Goal: Task Accomplishment & Management: Use online tool/utility

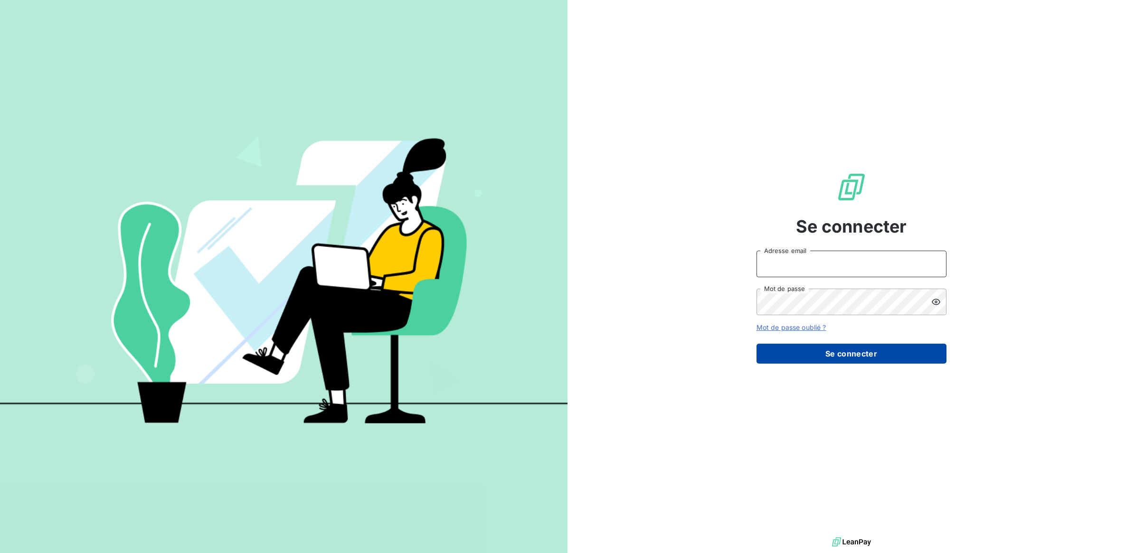
type input "[EMAIL_ADDRESS][DOMAIN_NAME]"
click at [841, 350] on button "Se connecter" at bounding box center [852, 354] width 190 height 20
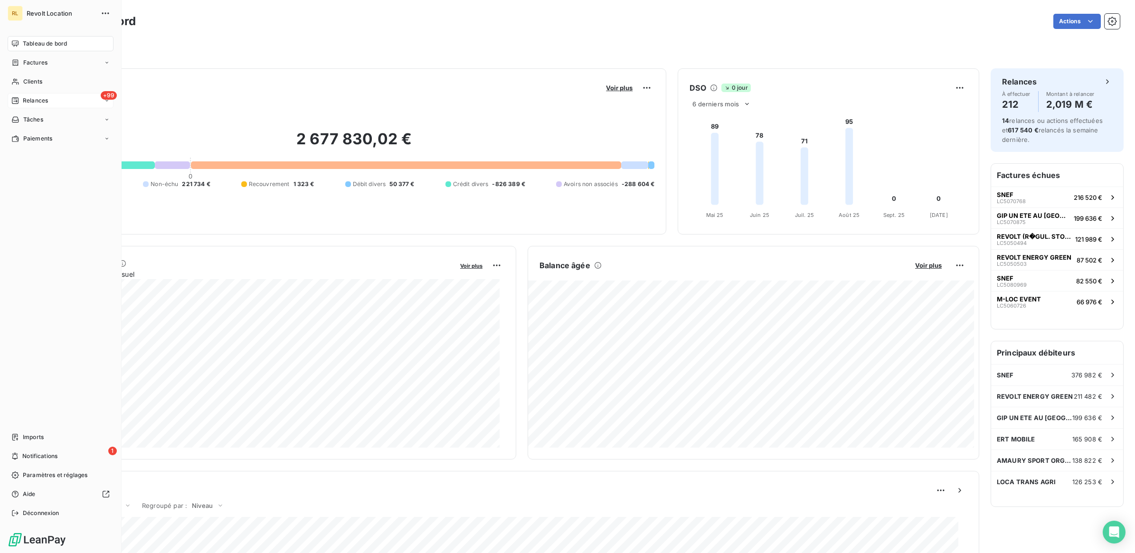
click at [27, 99] on span "Relances" at bounding box center [35, 100] width 25 height 9
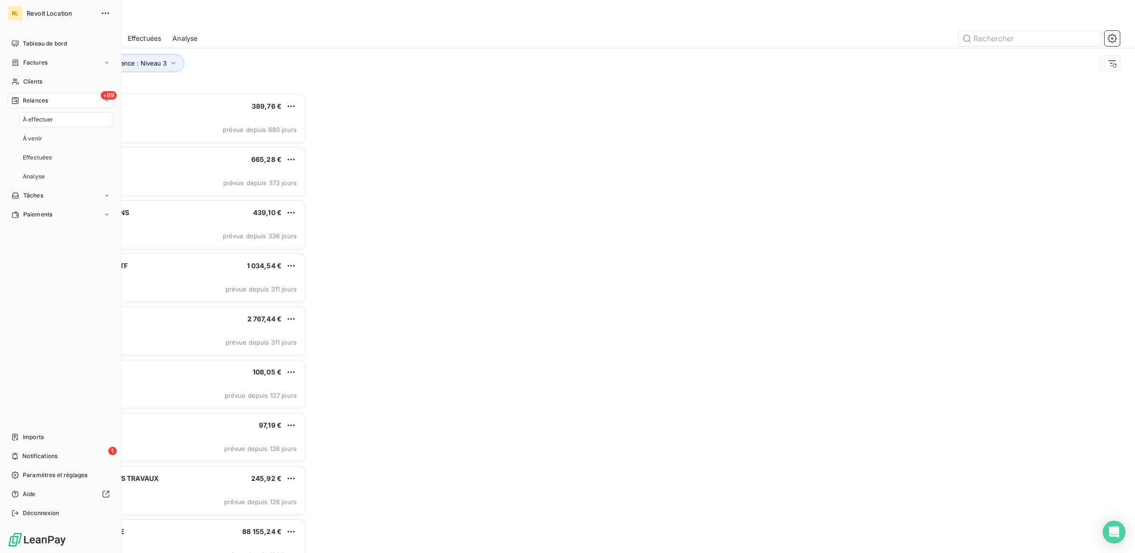
scroll to position [451, 251]
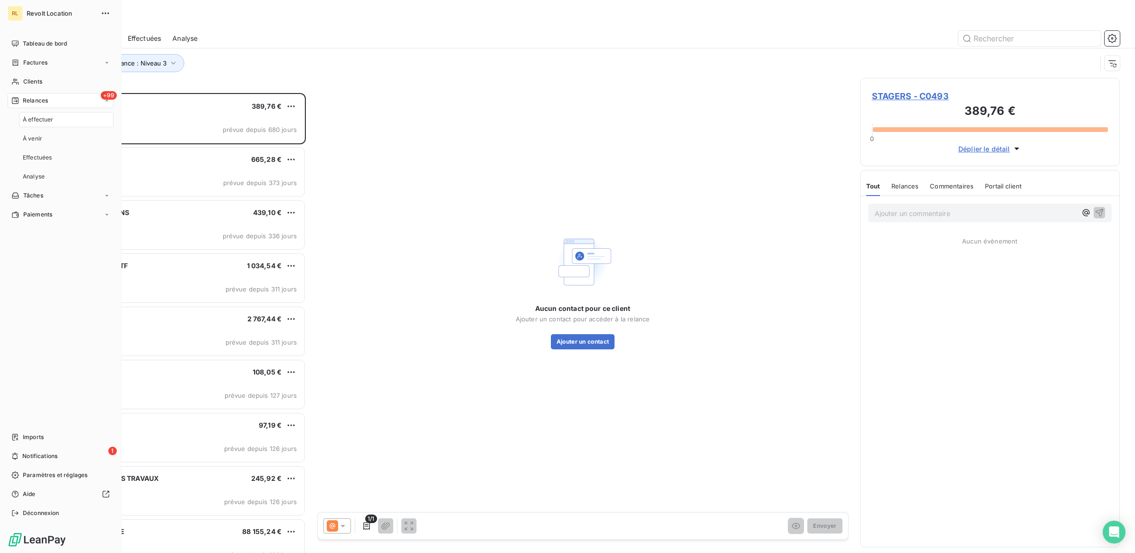
click at [28, 117] on span "À effectuer" at bounding box center [38, 119] width 31 height 9
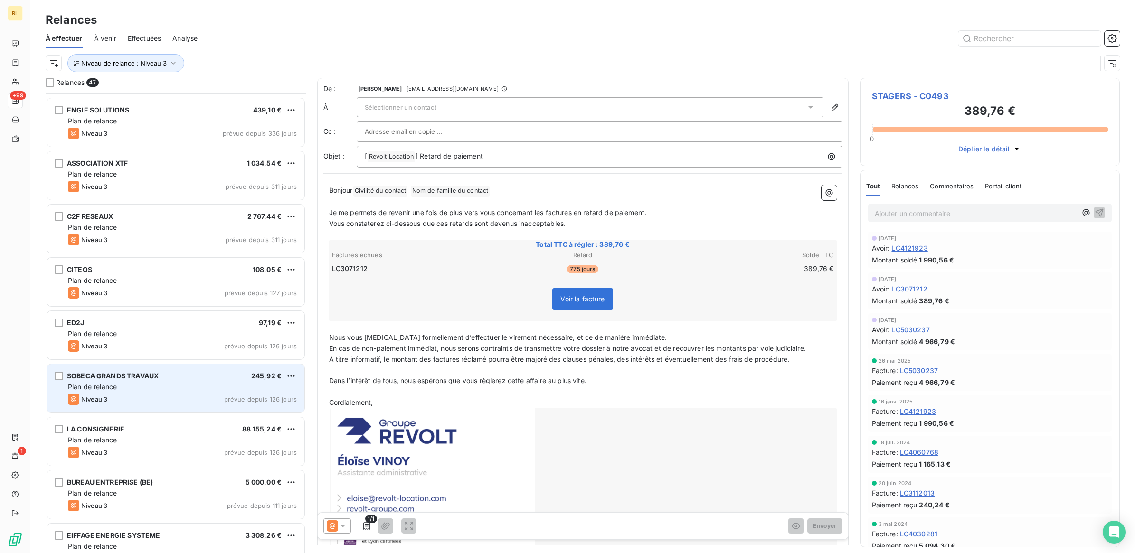
scroll to position [119, 0]
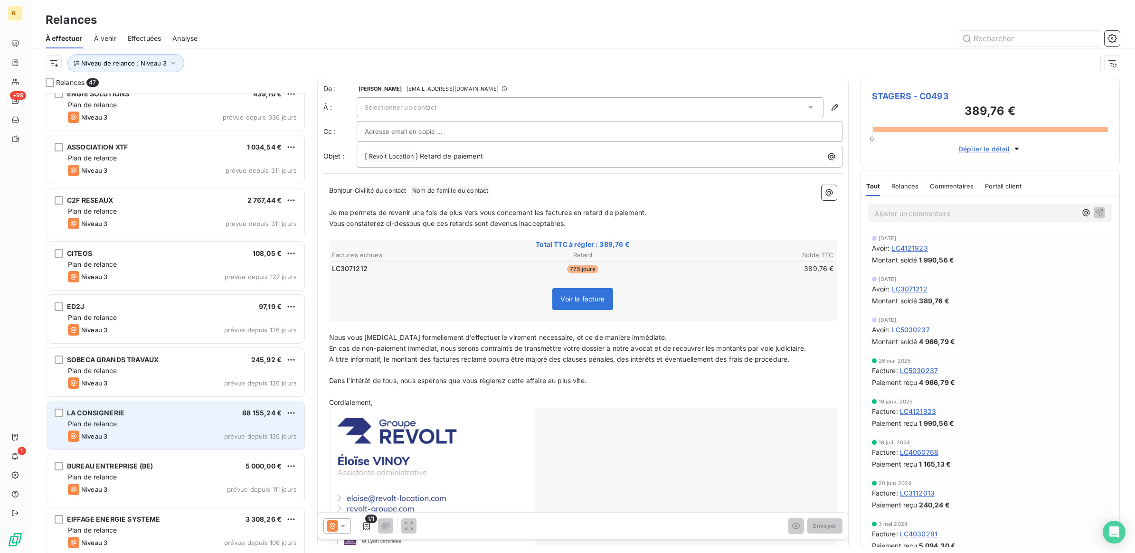
click at [156, 426] on div "Plan de relance" at bounding box center [182, 423] width 229 height 9
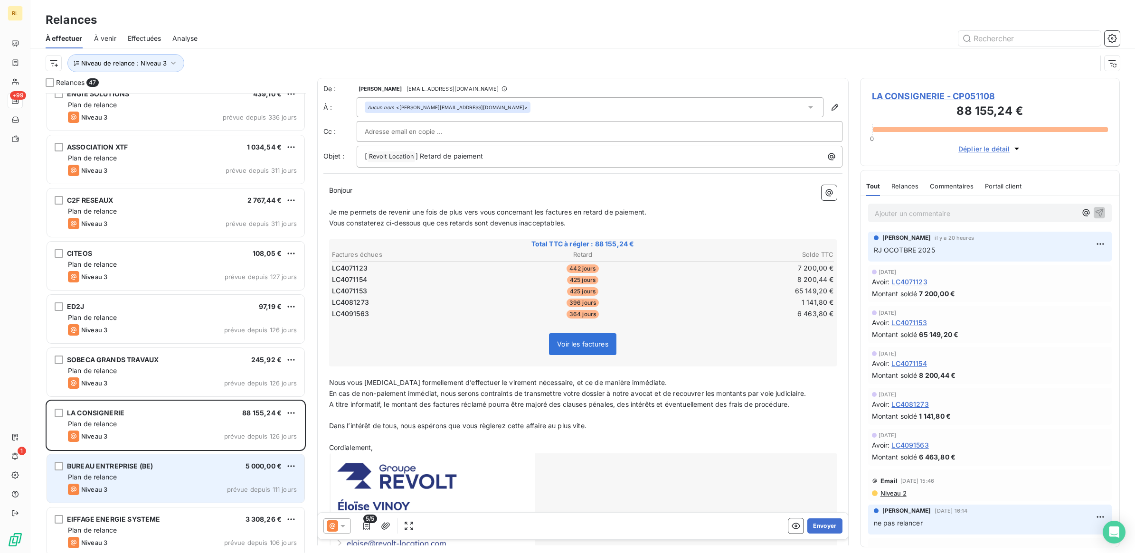
click at [212, 471] on div "BUREAU ENTREPRISE (BE) 5 000,00 € Plan de relance Niveau 3 prévue depuis 111 jo…" at bounding box center [175, 479] width 257 height 48
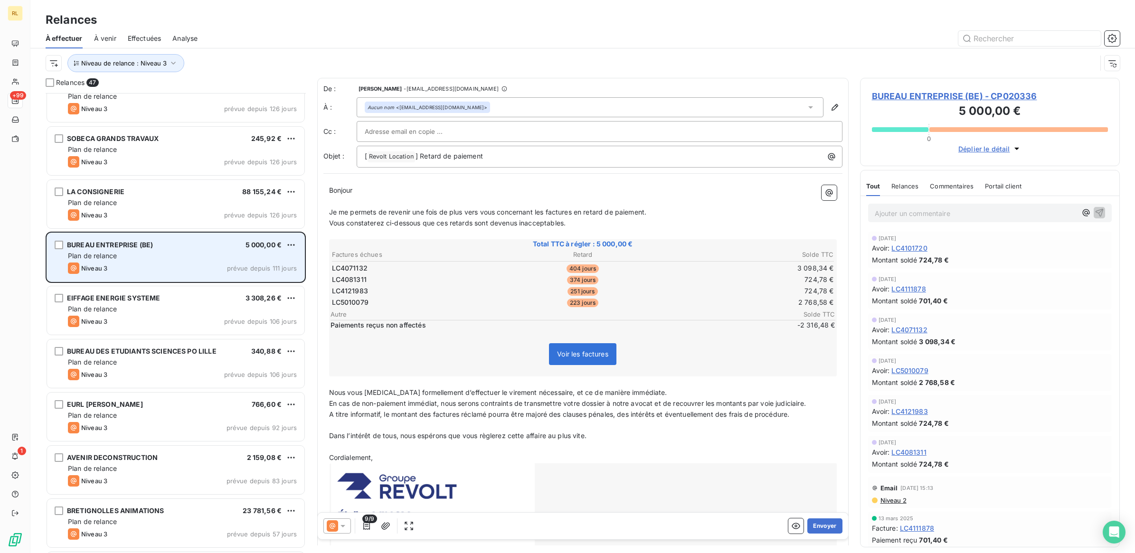
scroll to position [357, 0]
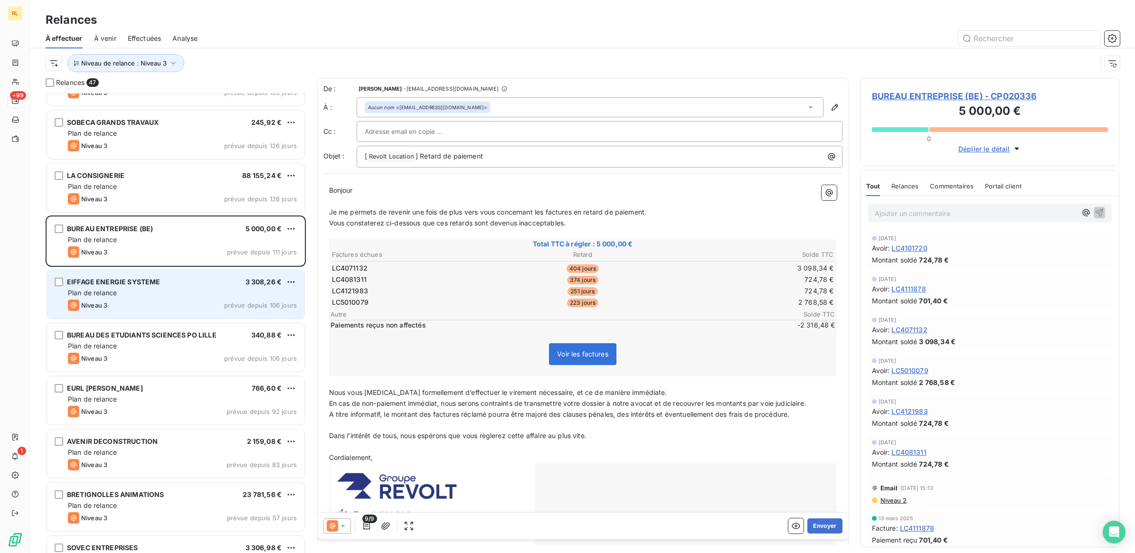
click at [192, 294] on div "Plan de relance" at bounding box center [182, 292] width 229 height 9
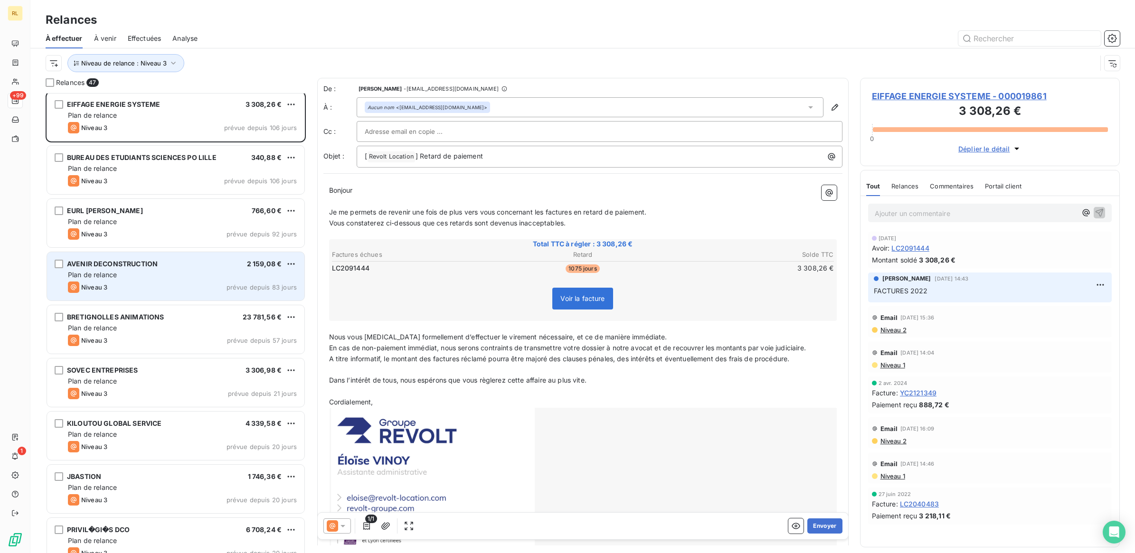
scroll to position [535, 0]
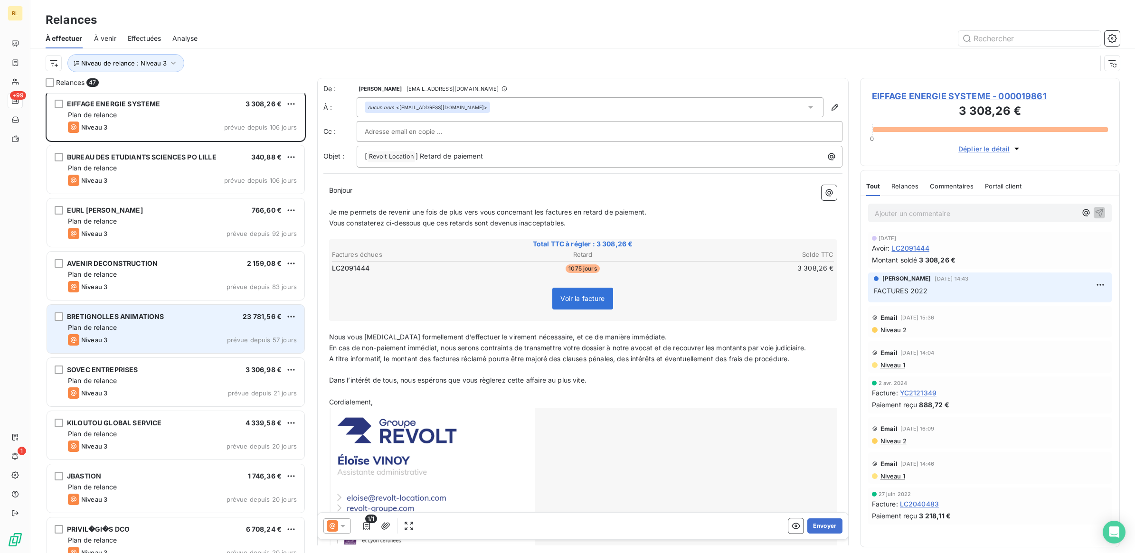
click at [161, 329] on div "Plan de relance" at bounding box center [182, 327] width 229 height 9
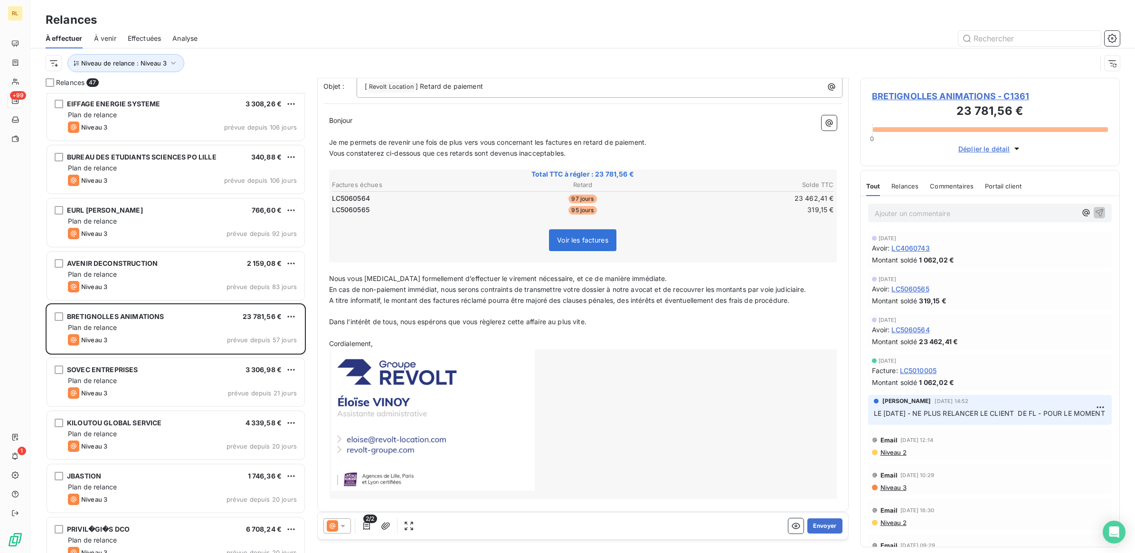
scroll to position [75, 0]
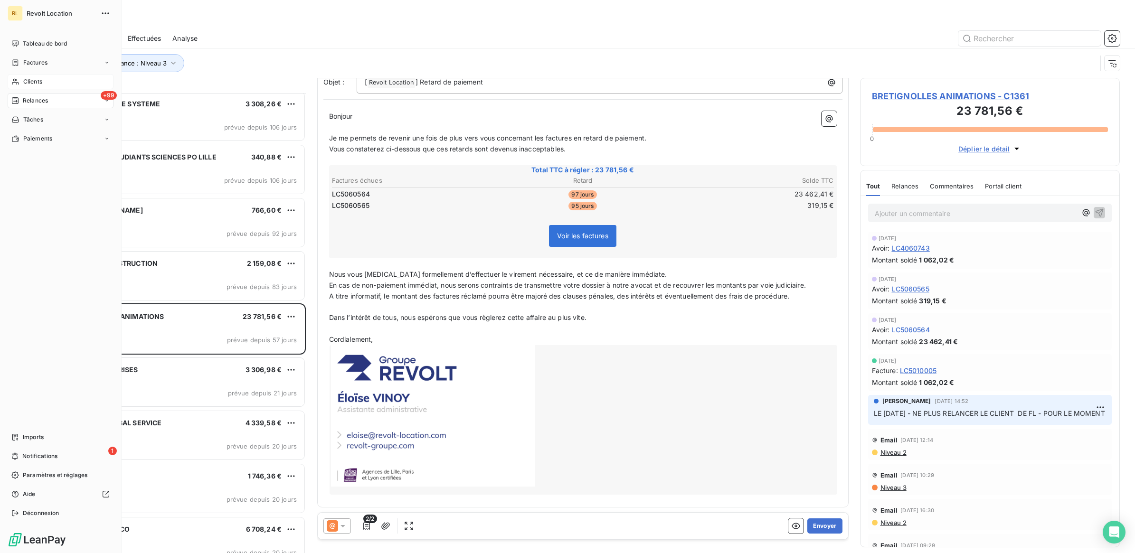
click at [46, 79] on div "Clients" at bounding box center [61, 81] width 106 height 15
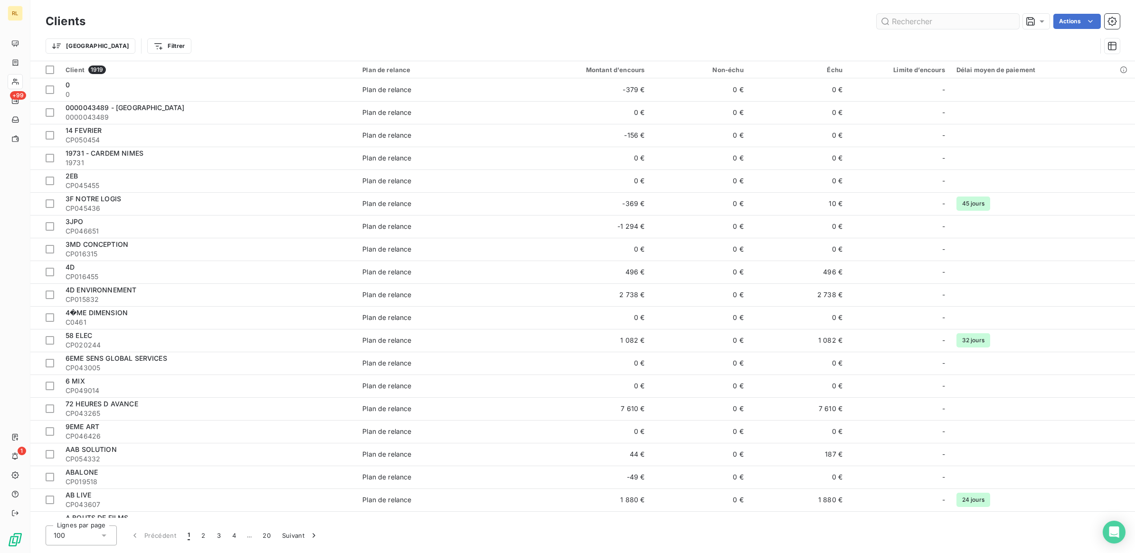
click at [948, 20] on input "text" at bounding box center [948, 21] width 142 height 15
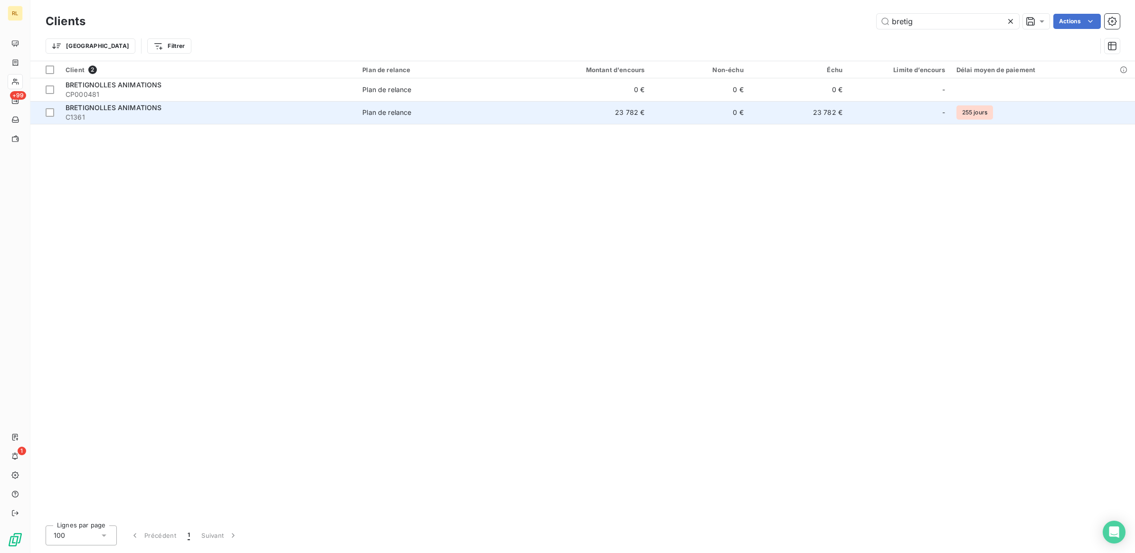
type input "bretig"
click at [336, 113] on span "C1361" at bounding box center [208, 117] width 285 height 9
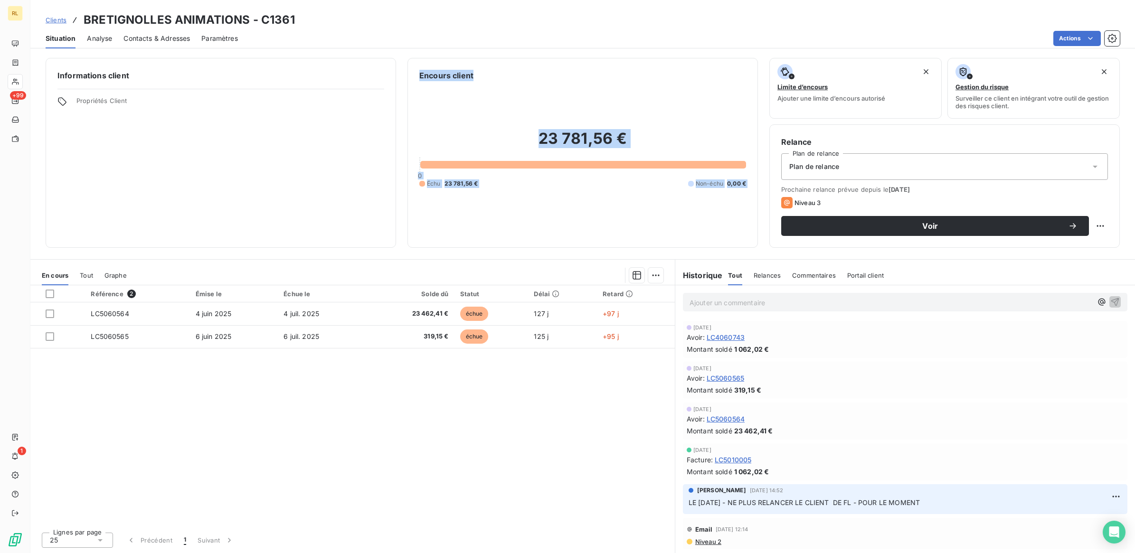
drag, startPoint x: 336, startPoint y: 113, endPoint x: 311, endPoint y: 138, distance: 35.6
click at [311, 138] on div "Informations client Propriétés Client" at bounding box center [221, 153] width 351 height 190
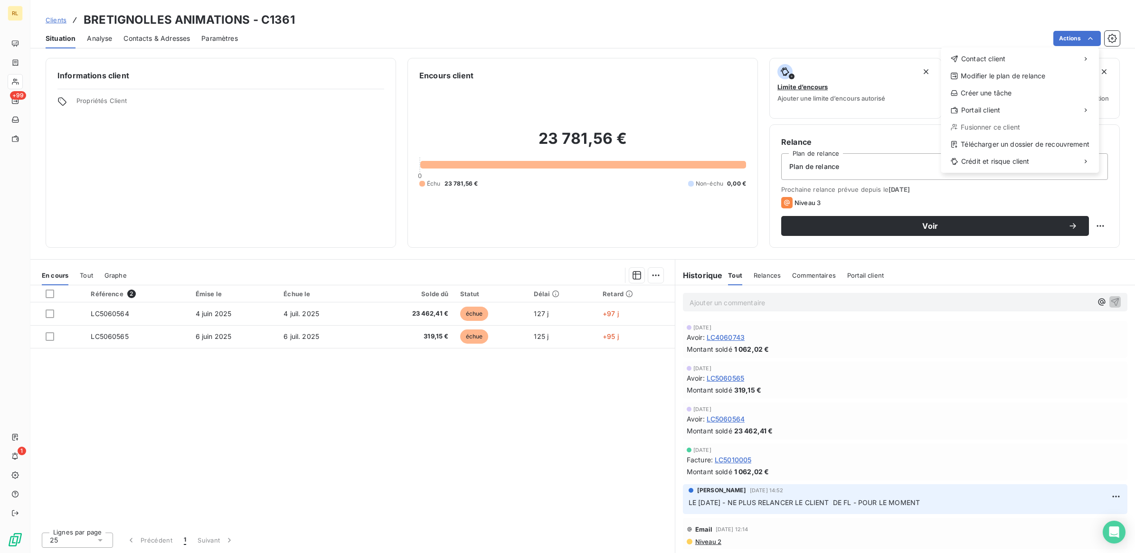
click at [711, 22] on html "RL +99 1 Clients BRETIGNOLLES ANIMATIONS - C1361 Situation Analyse Contacts & A…" at bounding box center [567, 276] width 1135 height 553
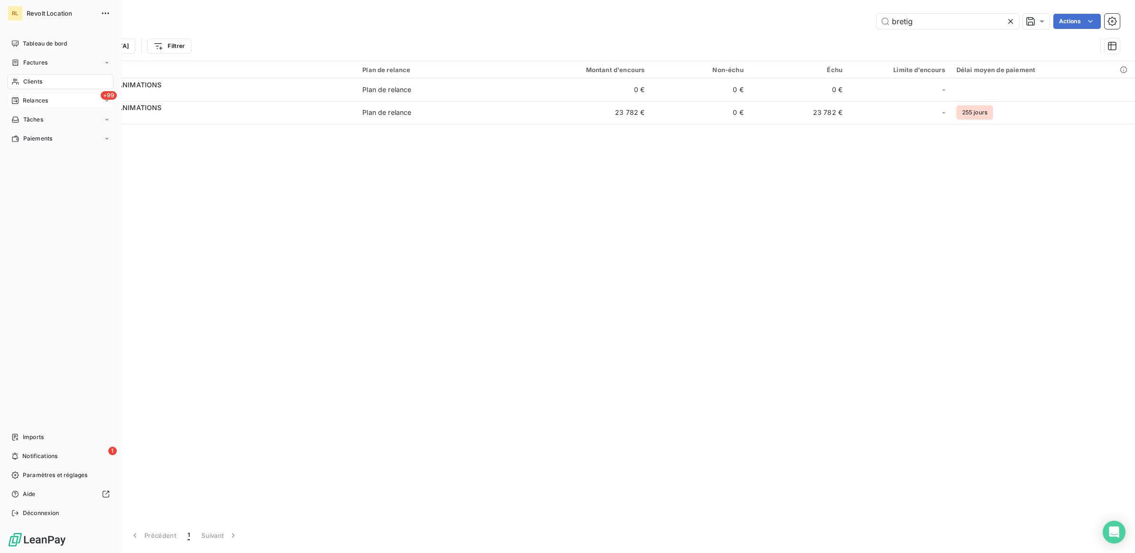
click at [46, 97] on span "Relances" at bounding box center [35, 100] width 25 height 9
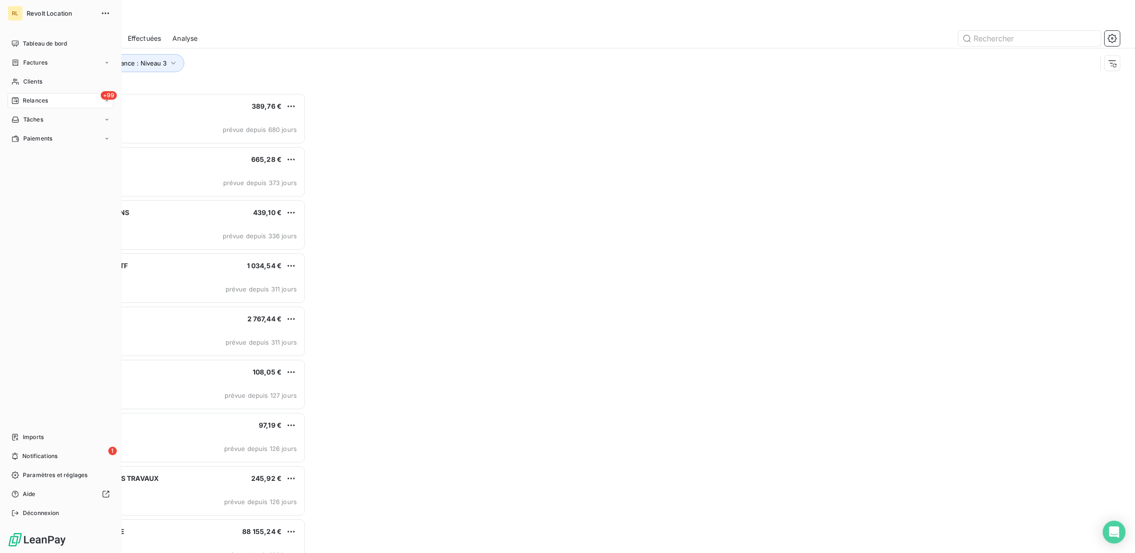
scroll to position [451, 251]
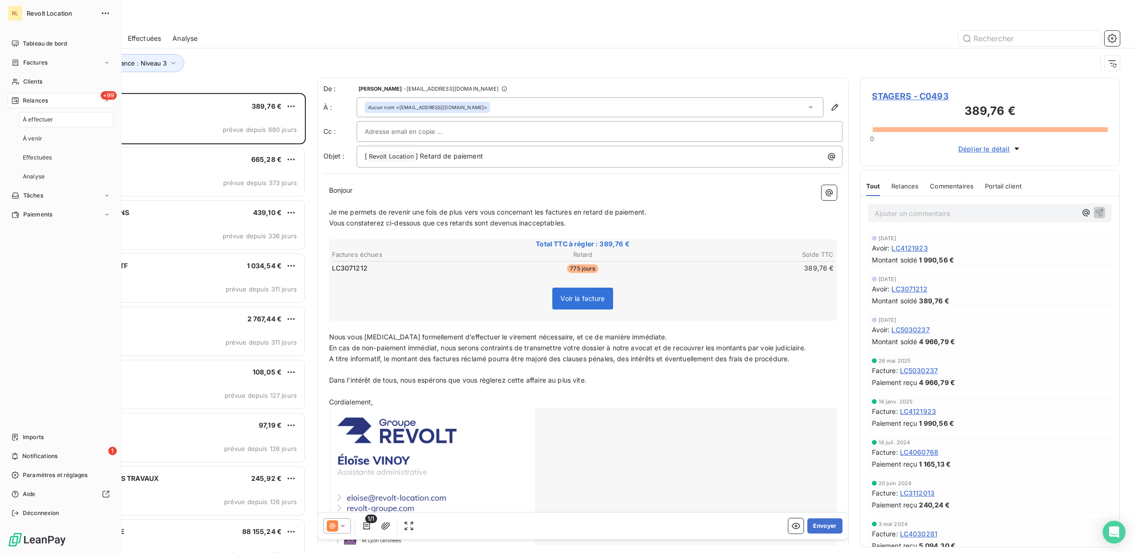
click at [51, 112] on div "À effectuer" at bounding box center [66, 119] width 95 height 15
click at [51, 121] on span "À effectuer" at bounding box center [38, 119] width 31 height 9
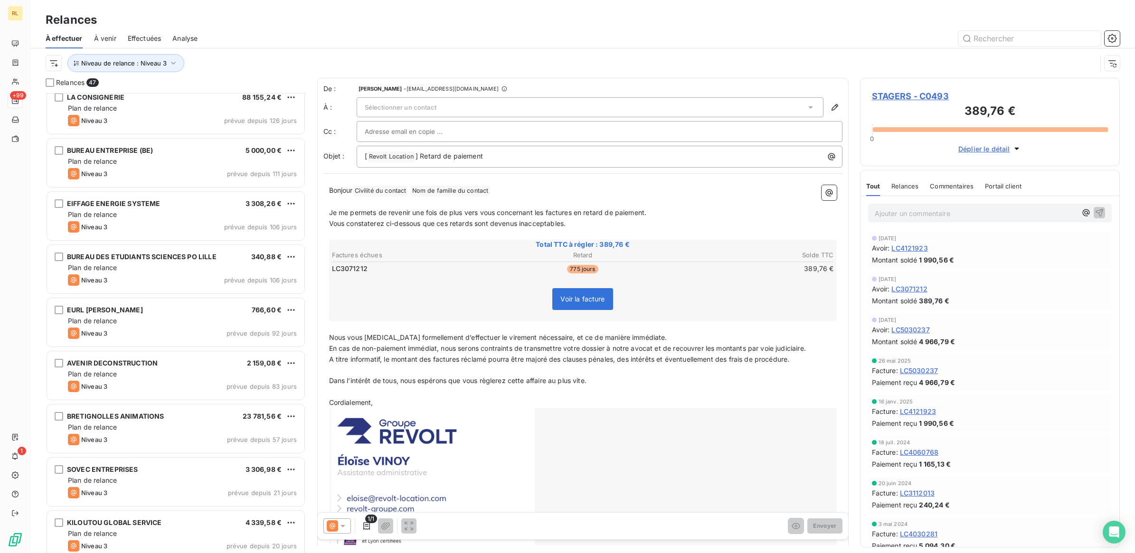
scroll to position [475, 0]
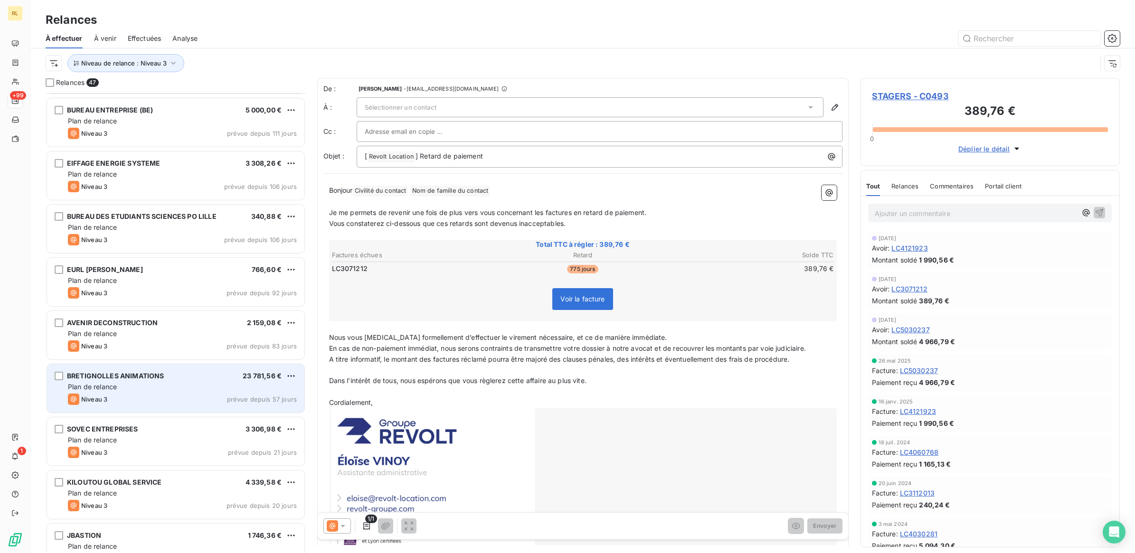
click at [164, 402] on div "Niveau 3 prévue depuis 57 jours" at bounding box center [182, 399] width 229 height 11
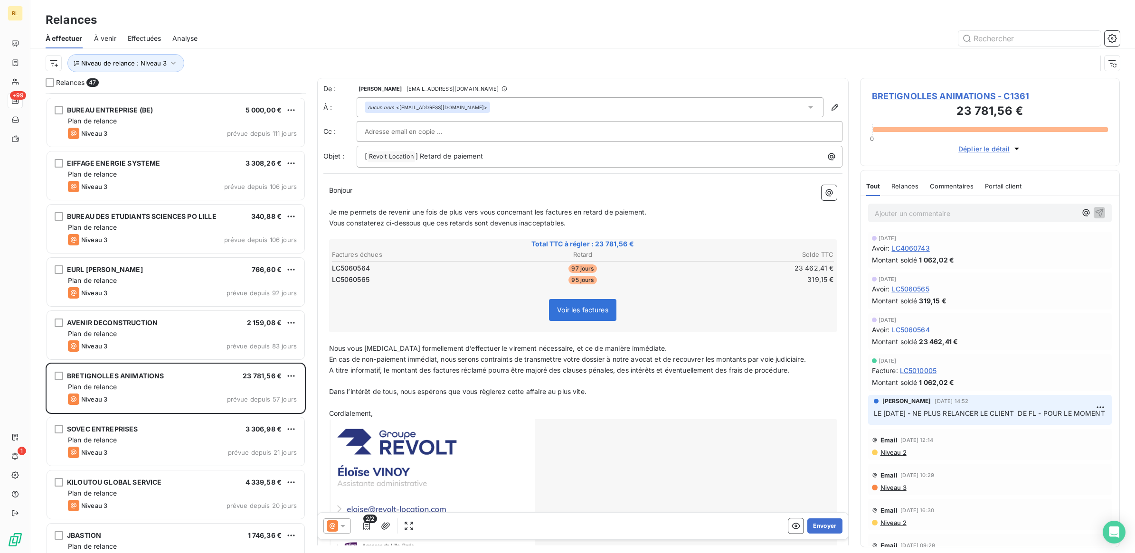
click at [898, 214] on p "Ajouter un commentaire ﻿" at bounding box center [976, 214] width 202 height 12
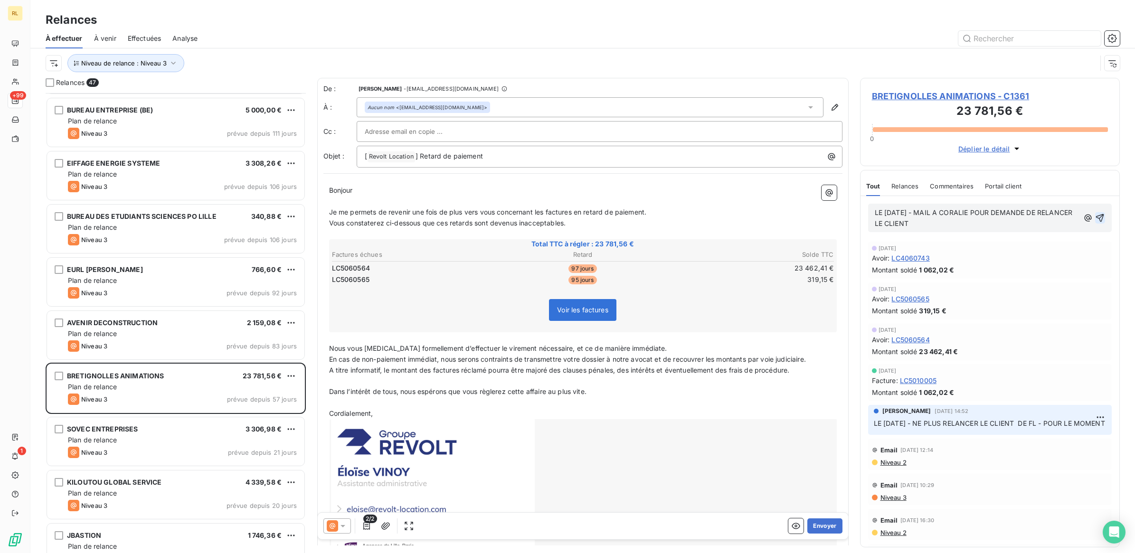
click at [1095, 220] on icon "button" at bounding box center [1099, 217] width 9 height 9
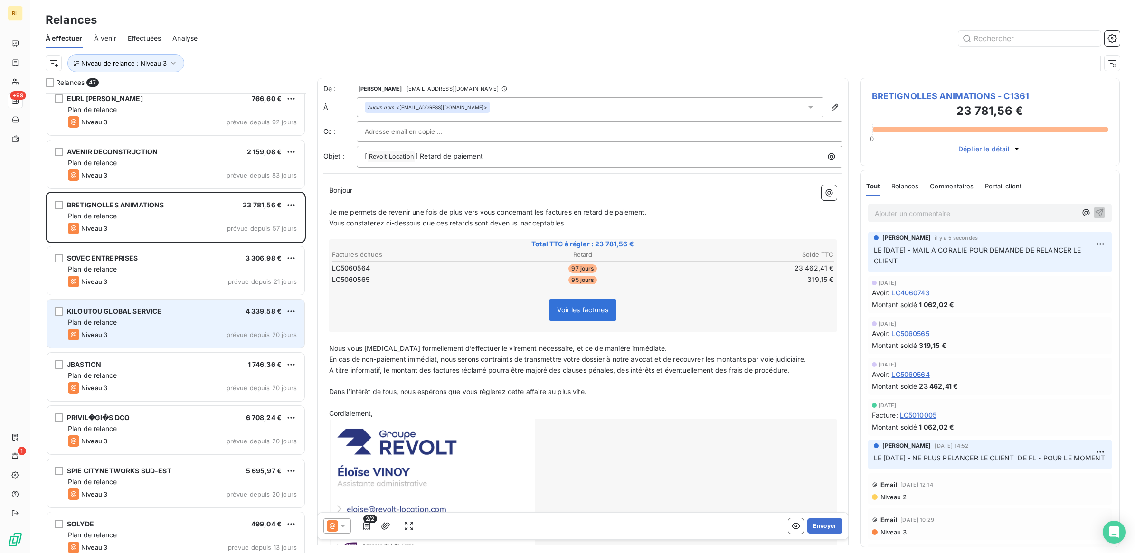
scroll to position [654, 0]
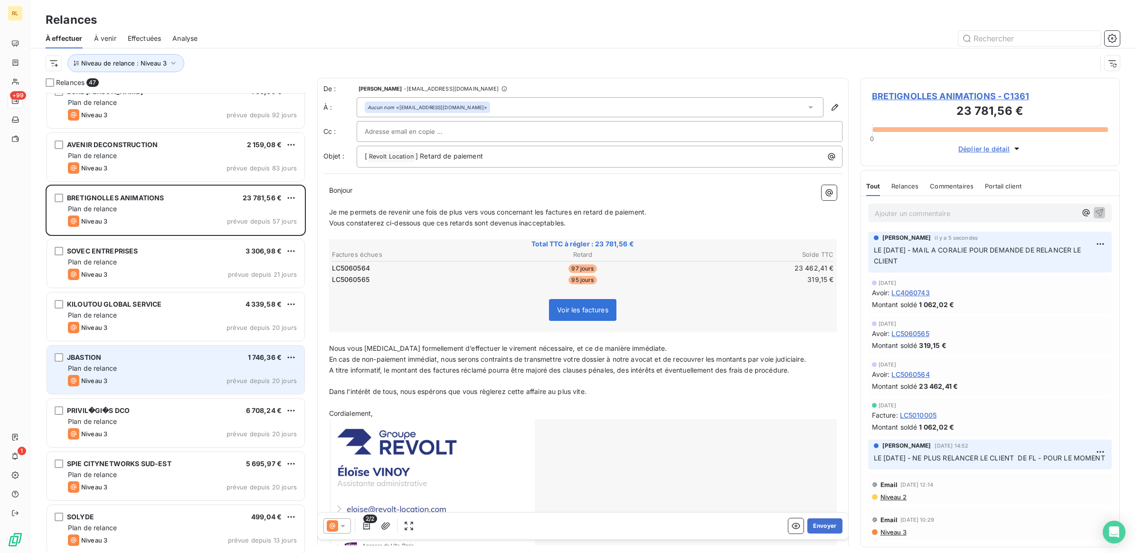
click at [168, 359] on div "JBASTION 1 746,36 €" at bounding box center [182, 357] width 229 height 9
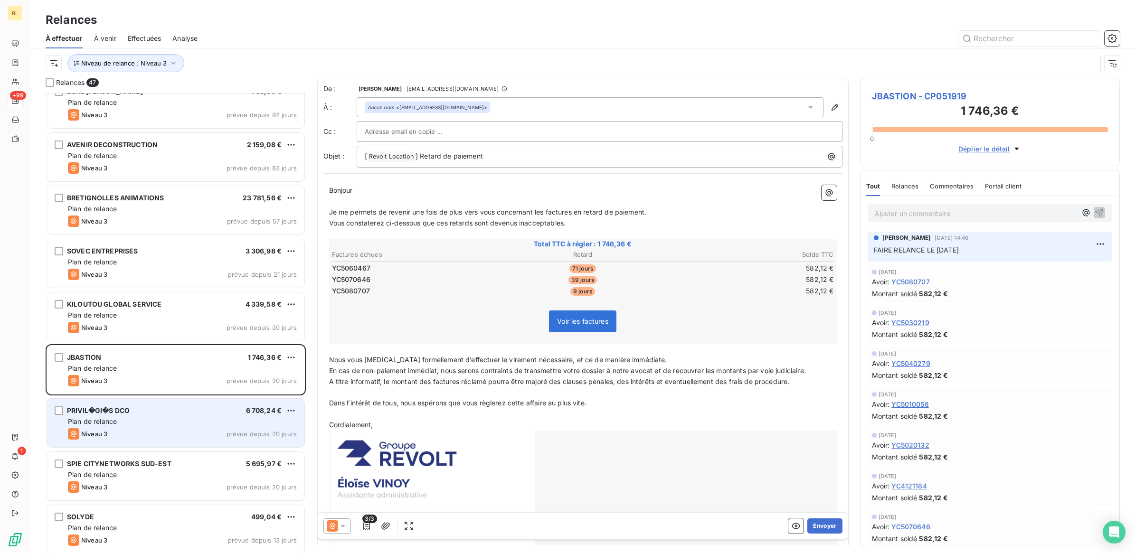
click at [192, 415] on div "PRIVIL�GI�S DCO 6 708,24 €" at bounding box center [182, 411] width 229 height 9
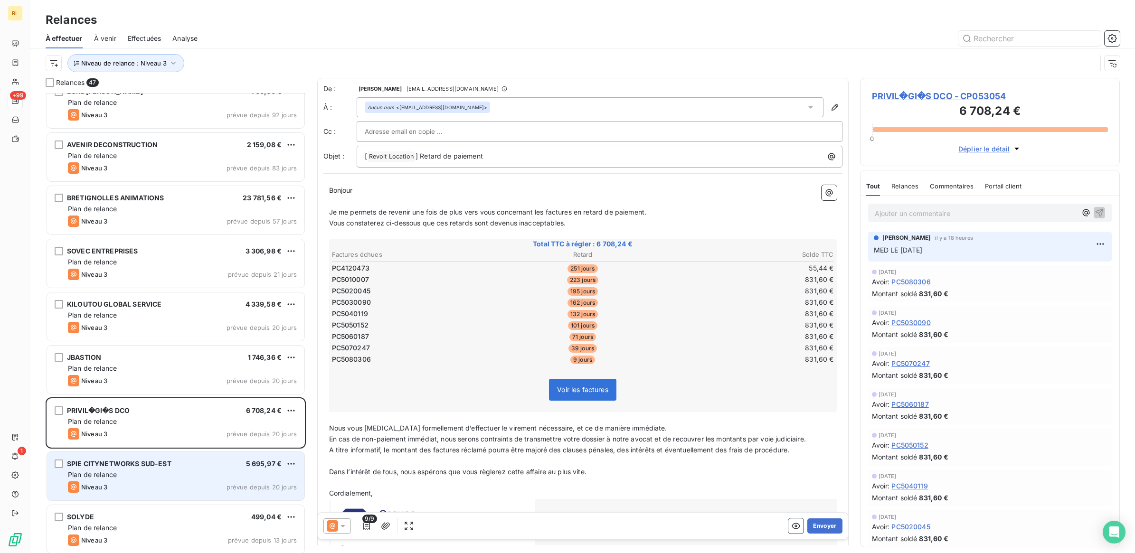
click at [205, 473] on div "Plan de relance" at bounding box center [182, 474] width 229 height 9
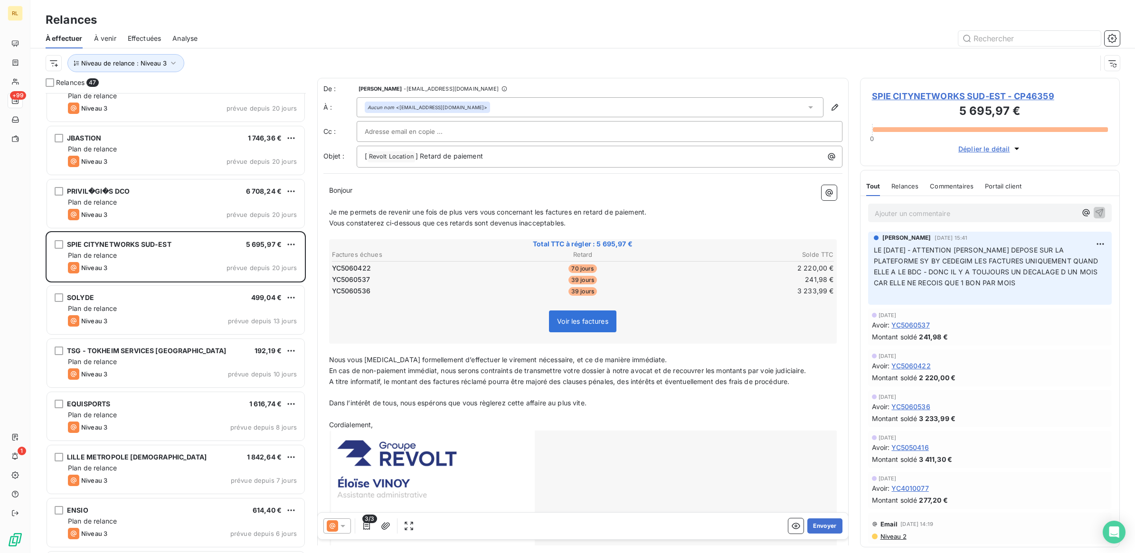
scroll to position [891, 0]
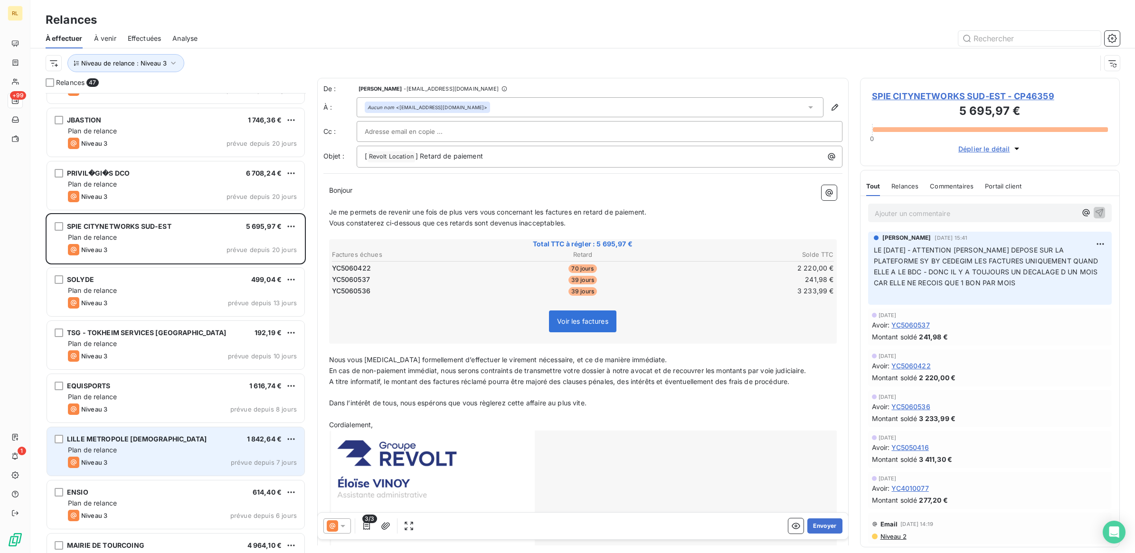
click at [192, 446] on div "Plan de relance" at bounding box center [182, 450] width 229 height 9
